Goal: Information Seeking & Learning: Check status

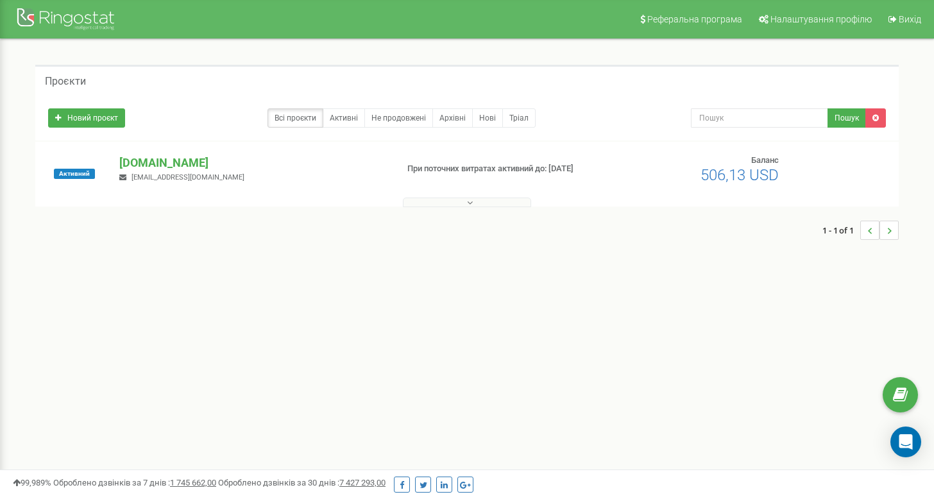
click at [481, 203] on button at bounding box center [467, 203] width 128 height 10
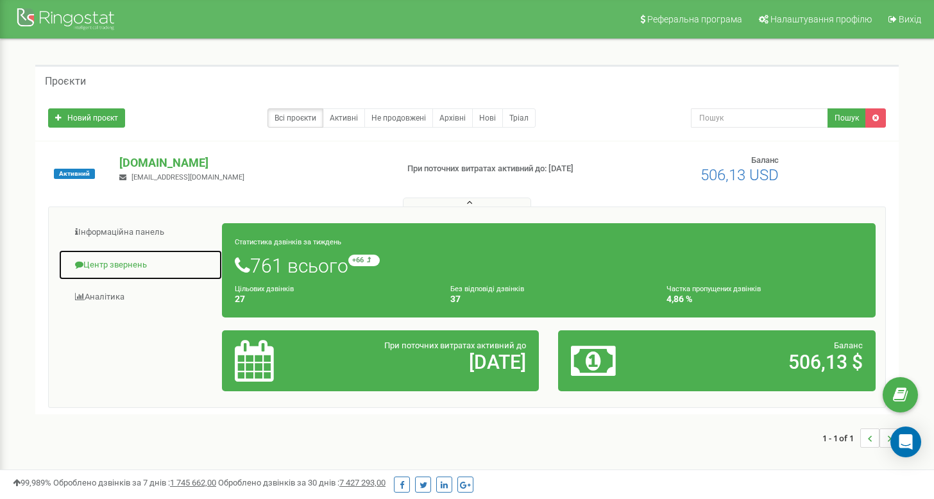
click at [105, 265] on link "Центр звернень" at bounding box center [140, 265] width 164 height 31
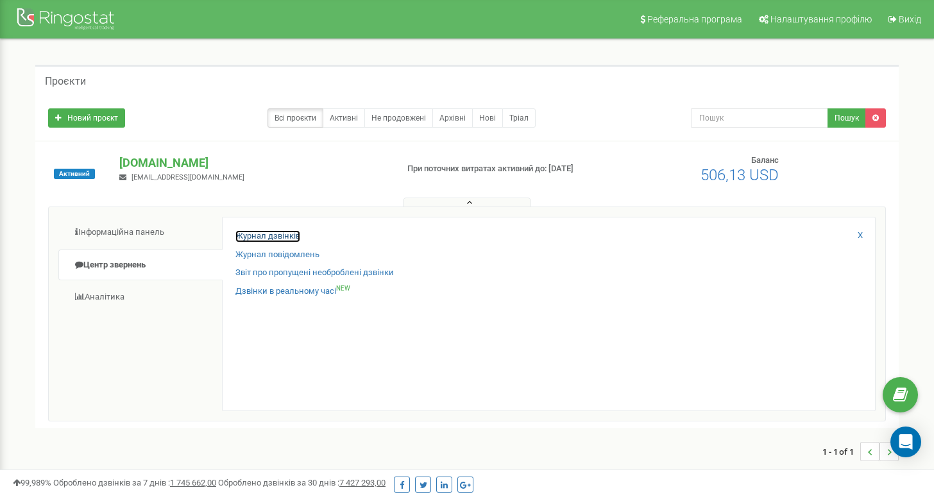
click at [281, 234] on link "Журнал дзвінків" at bounding box center [268, 236] width 65 height 12
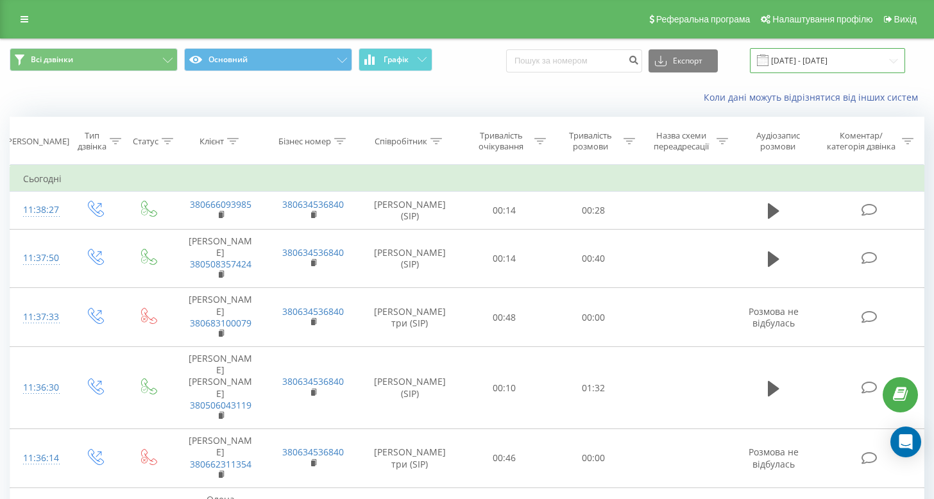
click at [808, 60] on input "23.08.2025 - 23.09.2025" at bounding box center [827, 60] width 155 height 25
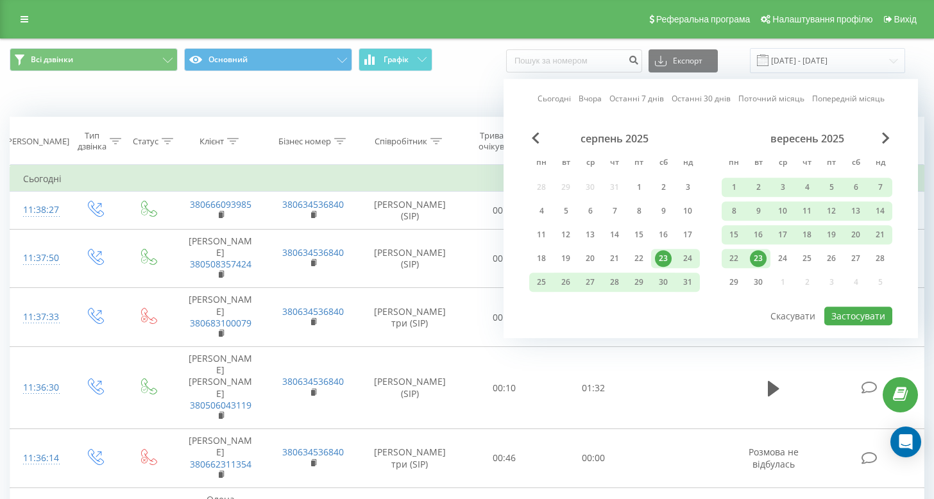
click at [759, 253] on div "23" at bounding box center [758, 258] width 17 height 17
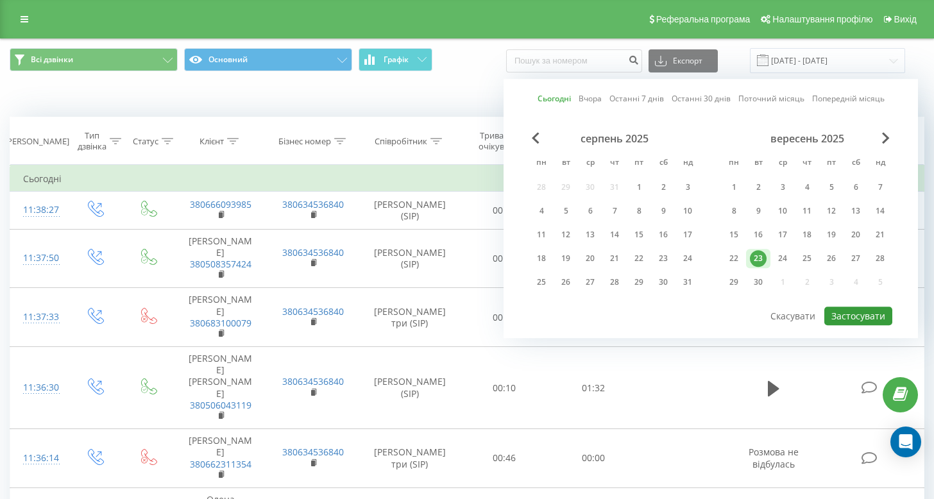
click at [856, 310] on button "Застосувати" at bounding box center [859, 316] width 68 height 19
type input "[DATE] - [DATE]"
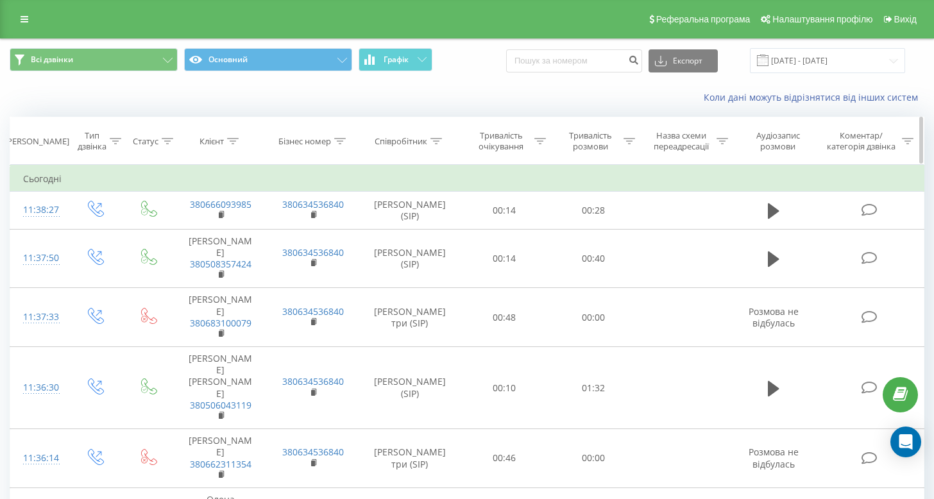
click at [434, 139] on icon at bounding box center [437, 141] width 12 height 6
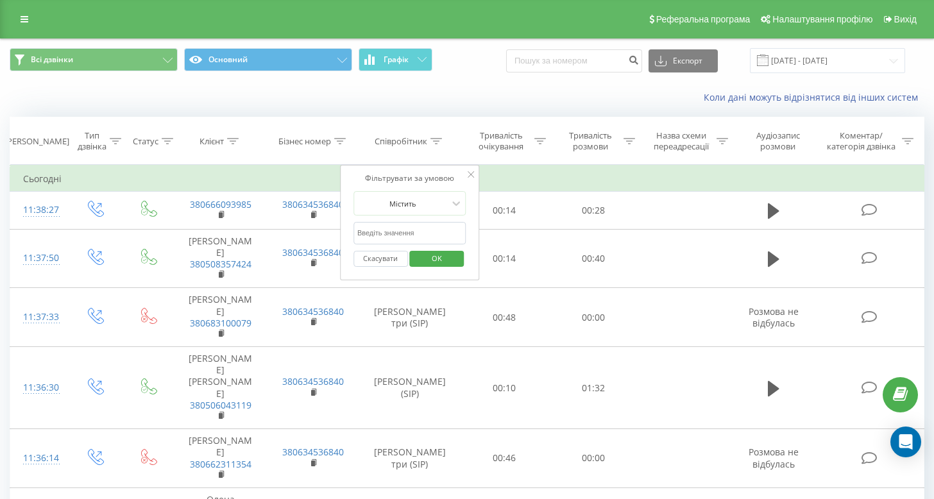
click at [408, 237] on input "text" at bounding box center [410, 233] width 113 height 22
type input "вікторія"
click at [438, 265] on span "OK" at bounding box center [437, 258] width 36 height 20
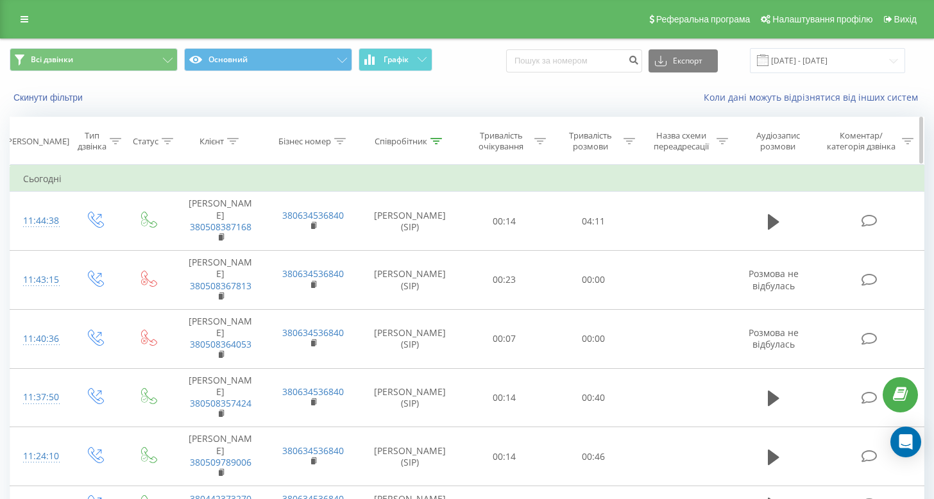
click at [438, 139] on icon at bounding box center [437, 141] width 12 height 6
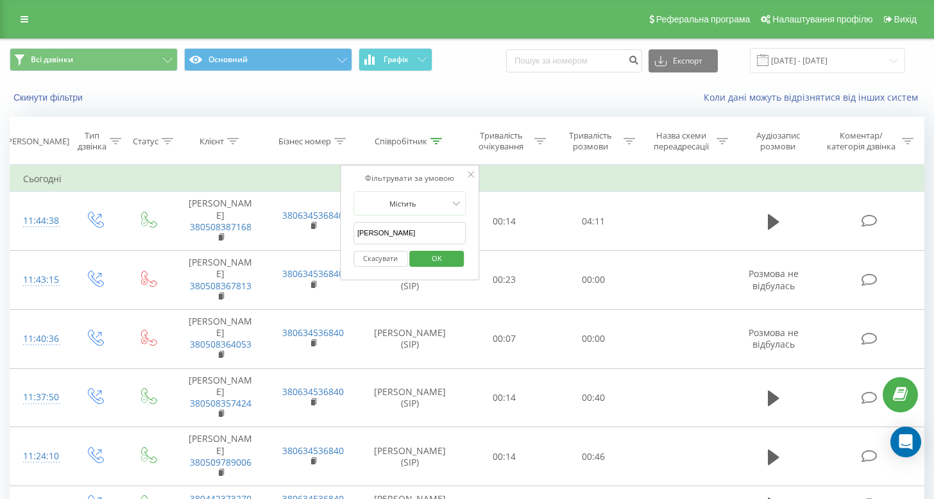
drag, startPoint x: 406, startPoint y: 232, endPoint x: 347, endPoint y: 234, distance: 58.4
click at [347, 234] on div "Фільтрувати за умовою Містить [PERSON_NAME] OK" at bounding box center [410, 223] width 140 height 116
click at [431, 257] on span "OK" at bounding box center [437, 258] width 36 height 20
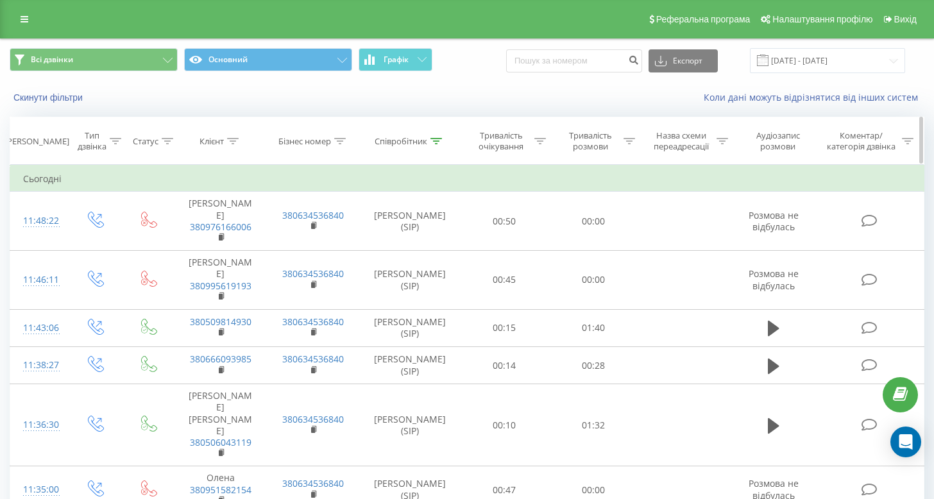
click at [431, 139] on icon at bounding box center [437, 141] width 12 height 6
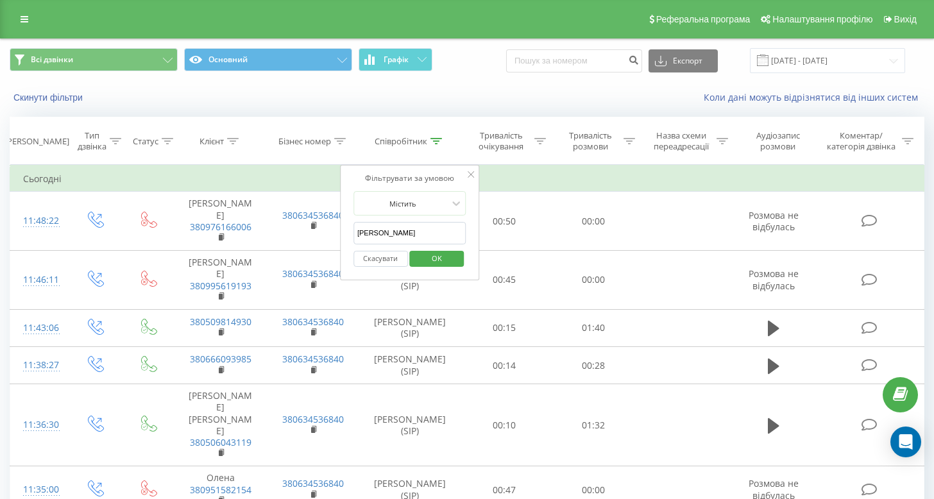
drag, startPoint x: 397, startPoint y: 239, endPoint x: 341, endPoint y: 235, distance: 55.4
click at [341, 235] on div "Фільтрувати за умовою Містить Михайло Скасувати OK" at bounding box center [410, 223] width 140 height 116
type input "Володимир"
click at [422, 258] on span "OK" at bounding box center [437, 258] width 36 height 20
